Goal: Understand site structure

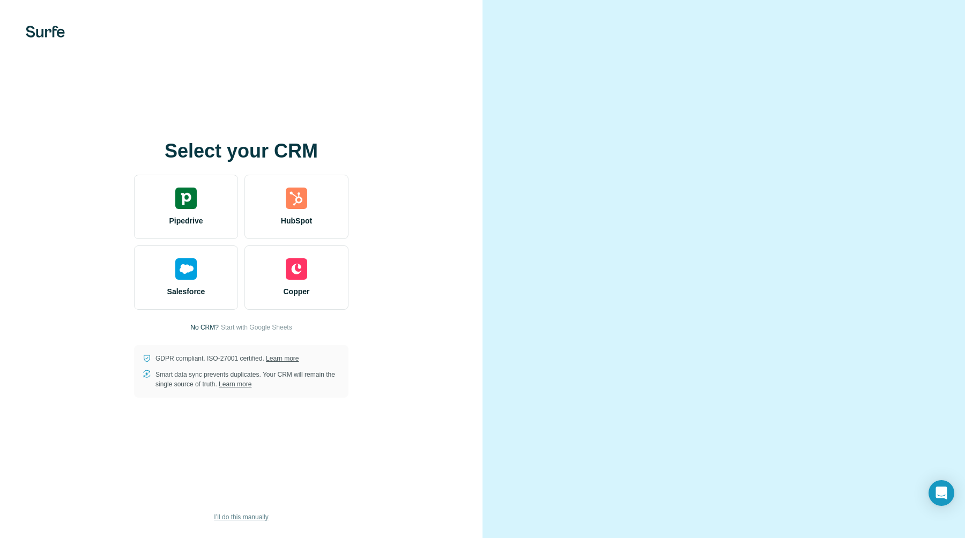
click at [242, 518] on span "I’ll do this manually" at bounding box center [241, 517] width 54 height 10
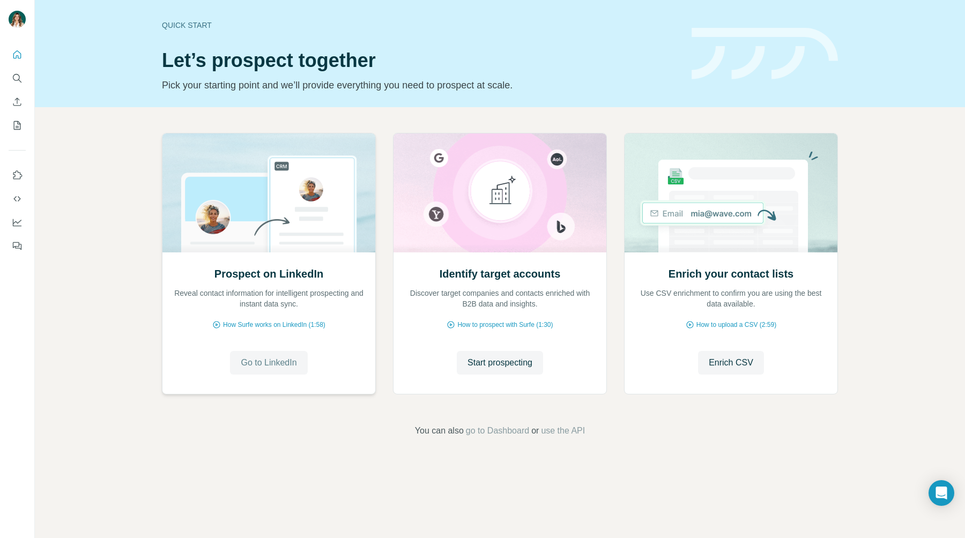
click at [258, 359] on span "Go to LinkedIn" at bounding box center [269, 362] width 56 height 13
click at [17, 76] on icon "Search" at bounding box center [17, 78] width 11 height 11
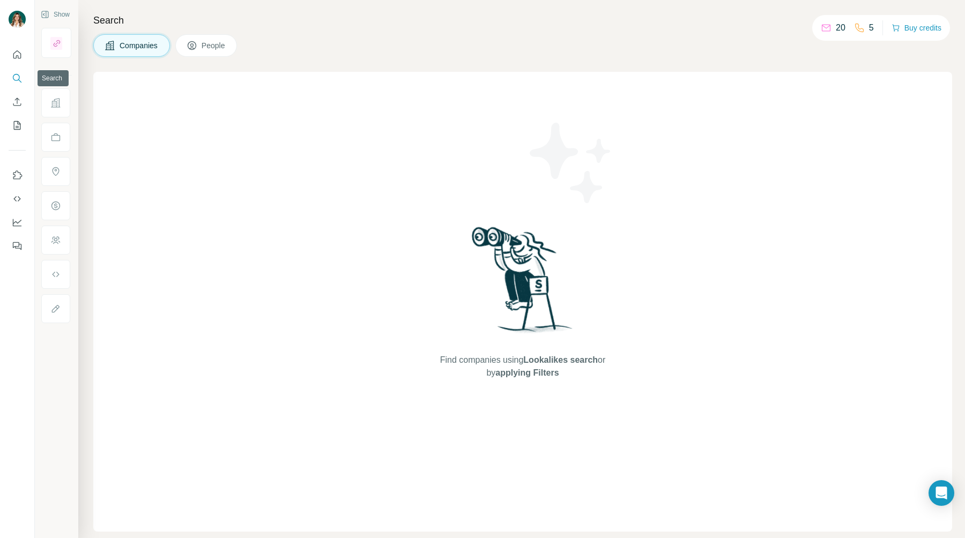
click at [12, 73] on icon "Search" at bounding box center [17, 78] width 11 height 11
click at [196, 49] on icon at bounding box center [192, 45] width 9 height 9
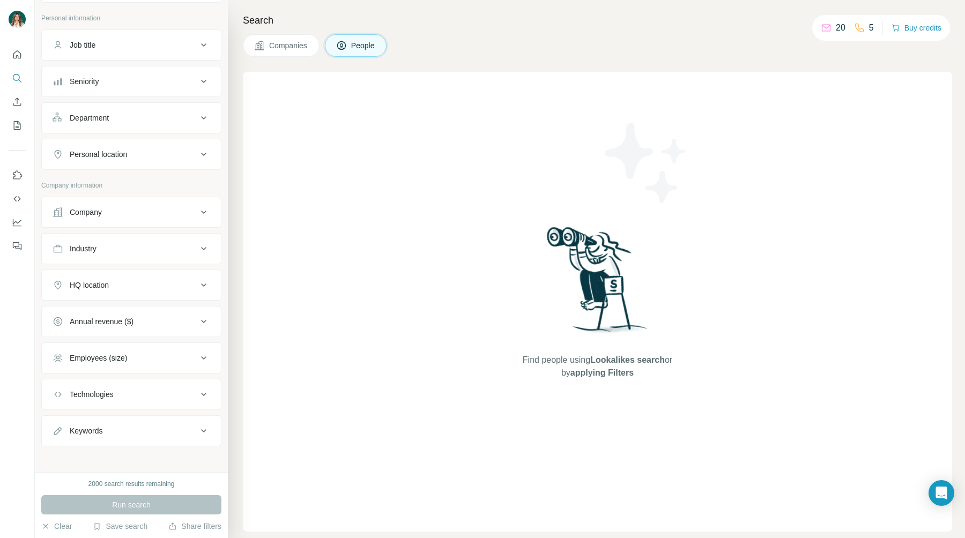
scroll to position [61, 0]
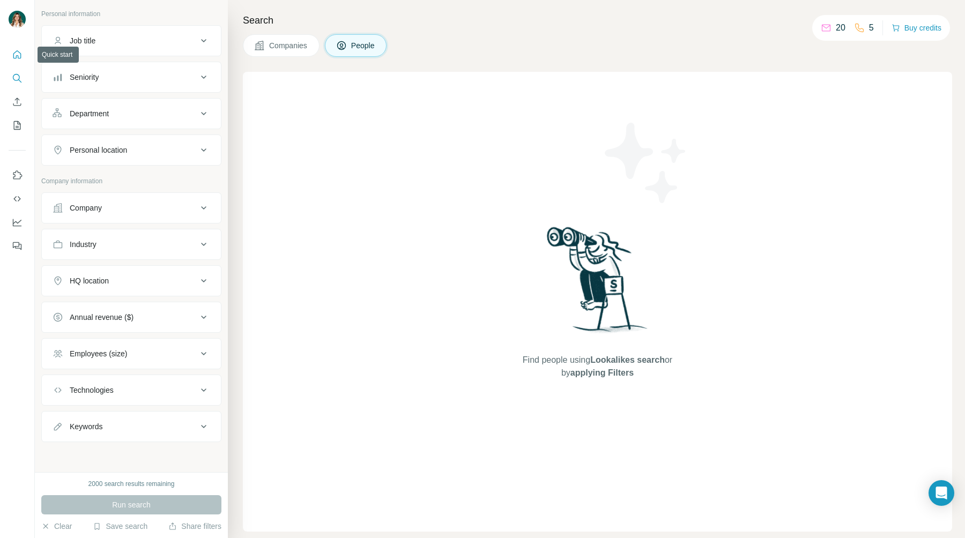
click at [20, 55] on icon "Quick start" at bounding box center [17, 54] width 11 height 11
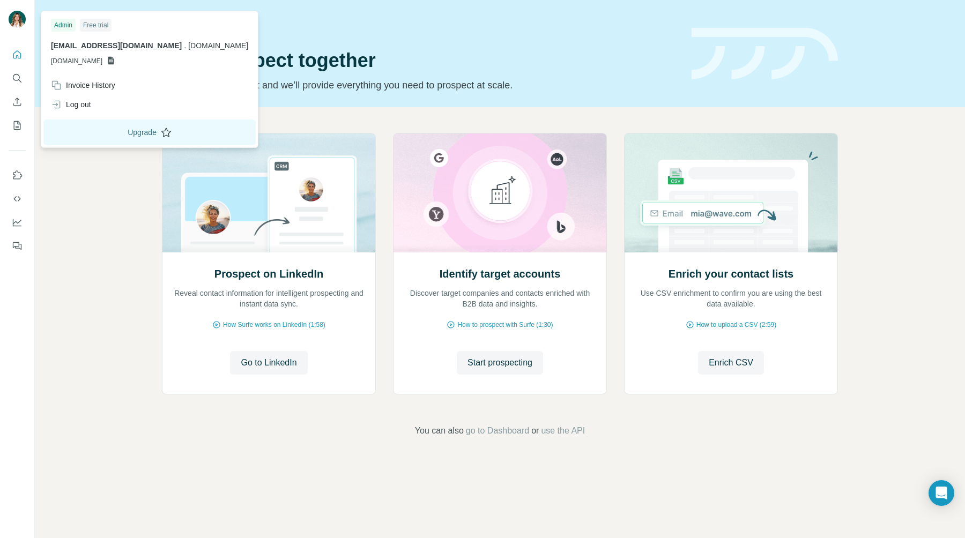
click at [117, 138] on button "Upgrade" at bounding box center [149, 133] width 212 height 26
